Goal: Navigation & Orientation: Find specific page/section

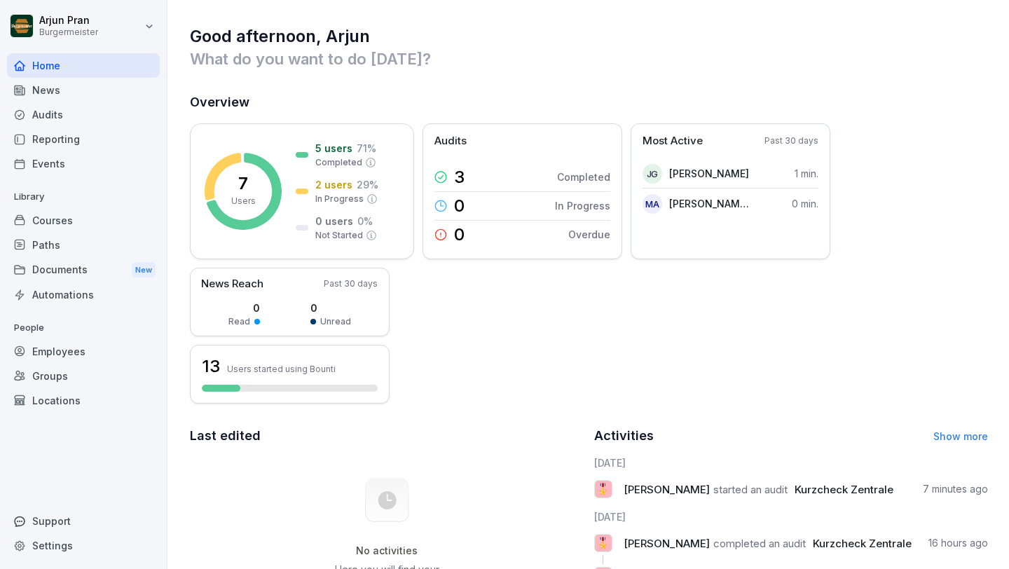
click at [563, 353] on div "7 Users 5 users 71 % Completed 2 users 29 % In Progress 0 users 0 % Not Started…" at bounding box center [589, 263] width 798 height 280
click at [118, 123] on div "Audits" at bounding box center [83, 114] width 153 height 25
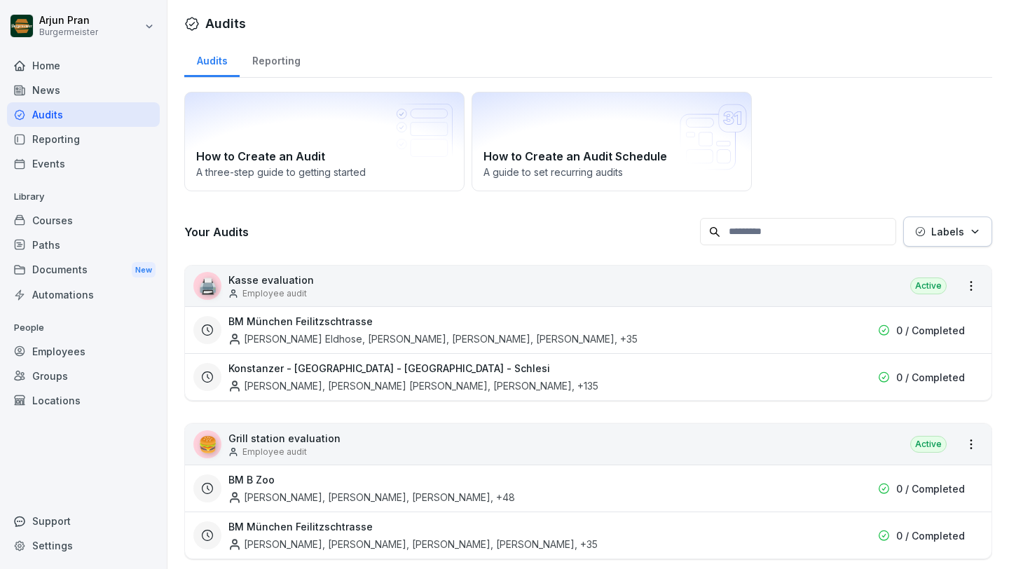
click at [83, 266] on div "Documents New" at bounding box center [83, 270] width 153 height 26
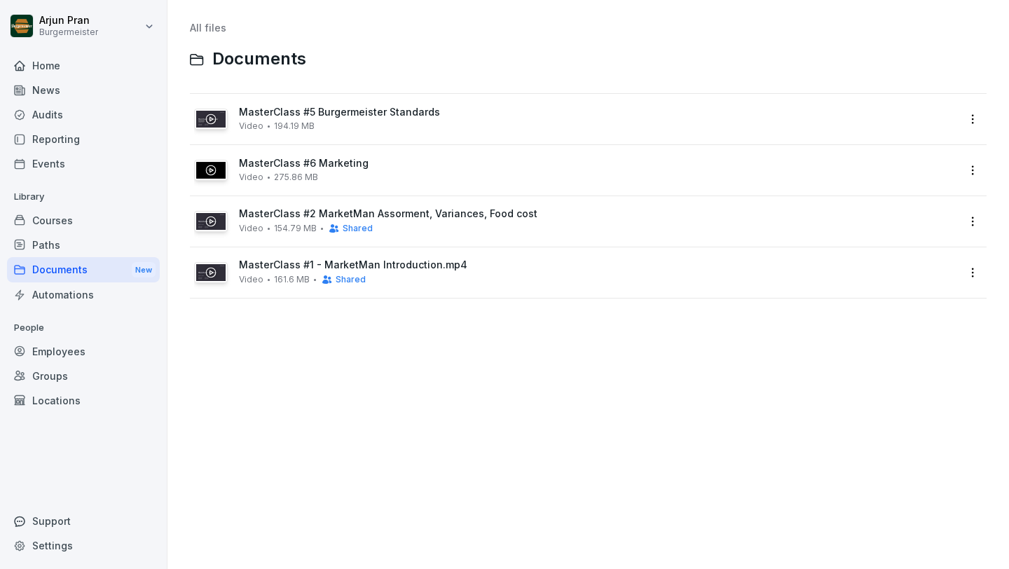
click at [67, 64] on div "Home" at bounding box center [83, 65] width 153 height 25
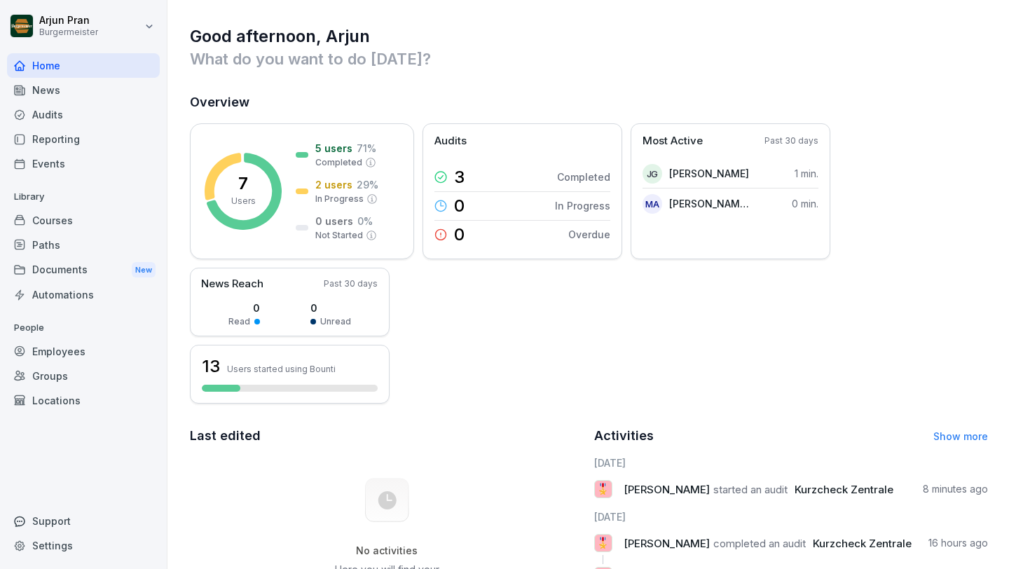
click at [78, 99] on div "News" at bounding box center [83, 90] width 153 height 25
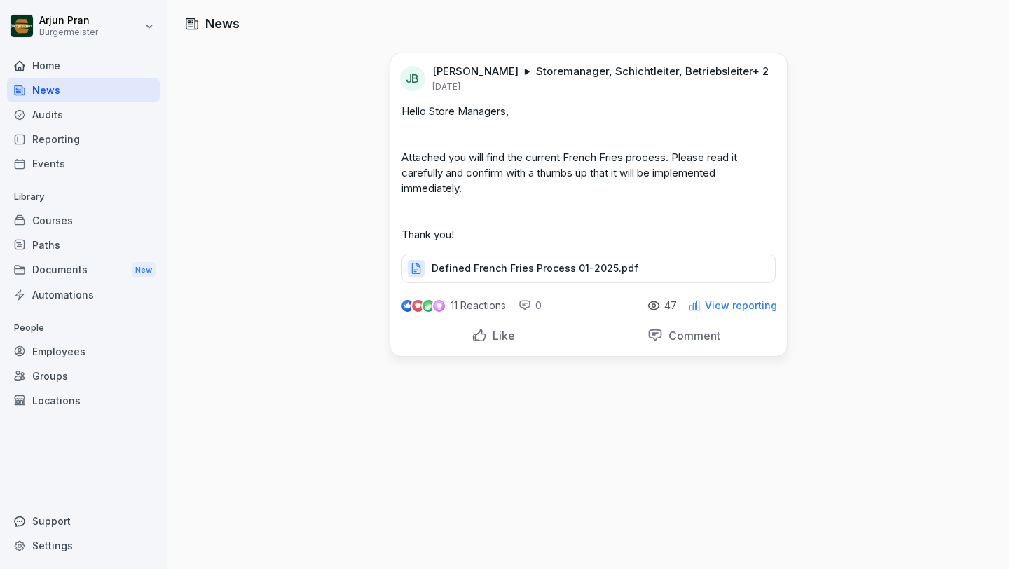
click at [67, 117] on div "Audits" at bounding box center [83, 114] width 153 height 25
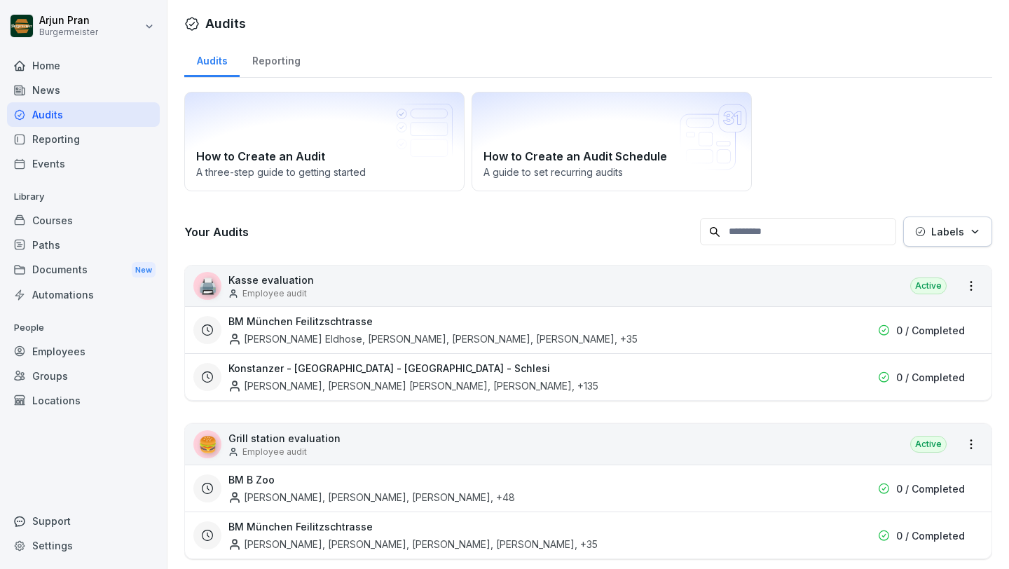
click at [59, 113] on div "Audits" at bounding box center [83, 114] width 153 height 25
click at [271, 56] on div "Reporting" at bounding box center [276, 59] width 73 height 36
